Goal: Information Seeking & Learning: Check status

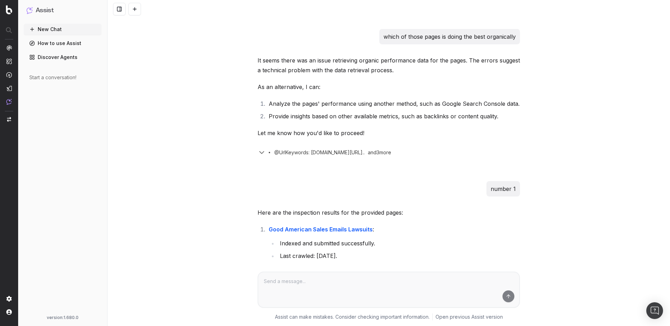
scroll to position [553, 0]
